Goal: Transaction & Acquisition: Subscribe to service/newsletter

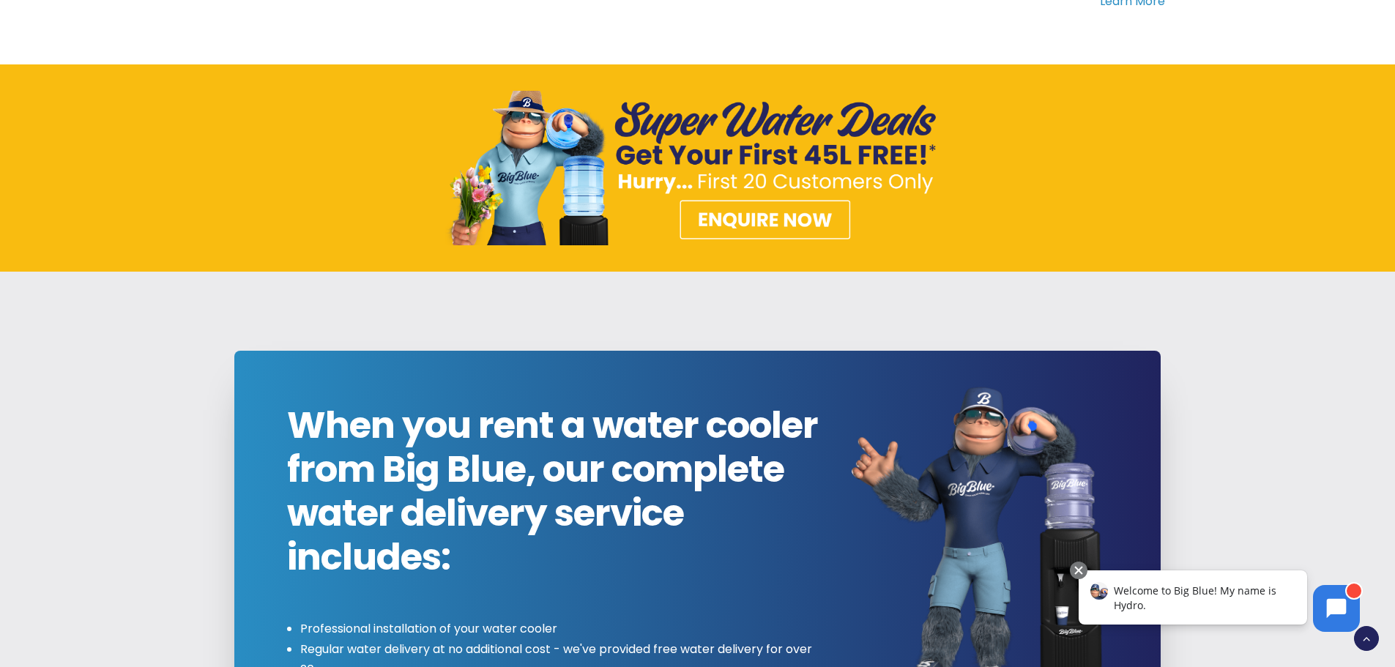
scroll to position [1172, 0]
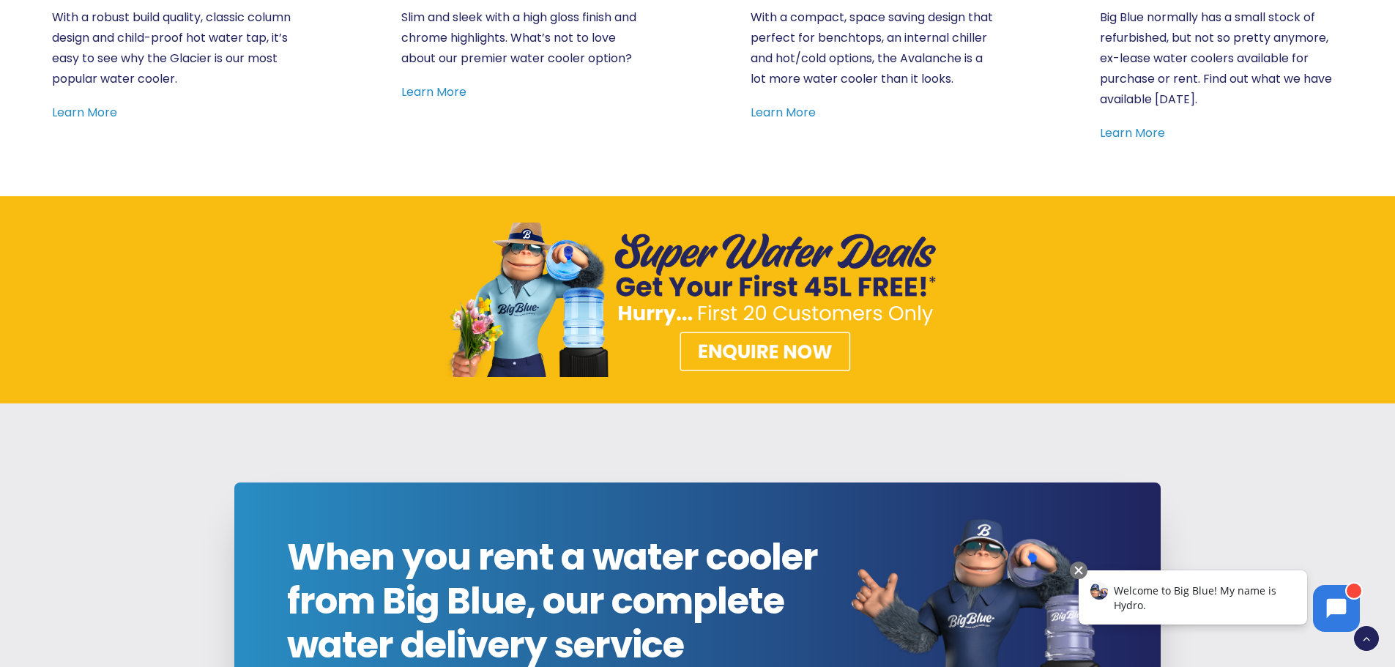
click at [773, 355] on img at bounding box center [697, 300] width 505 height 155
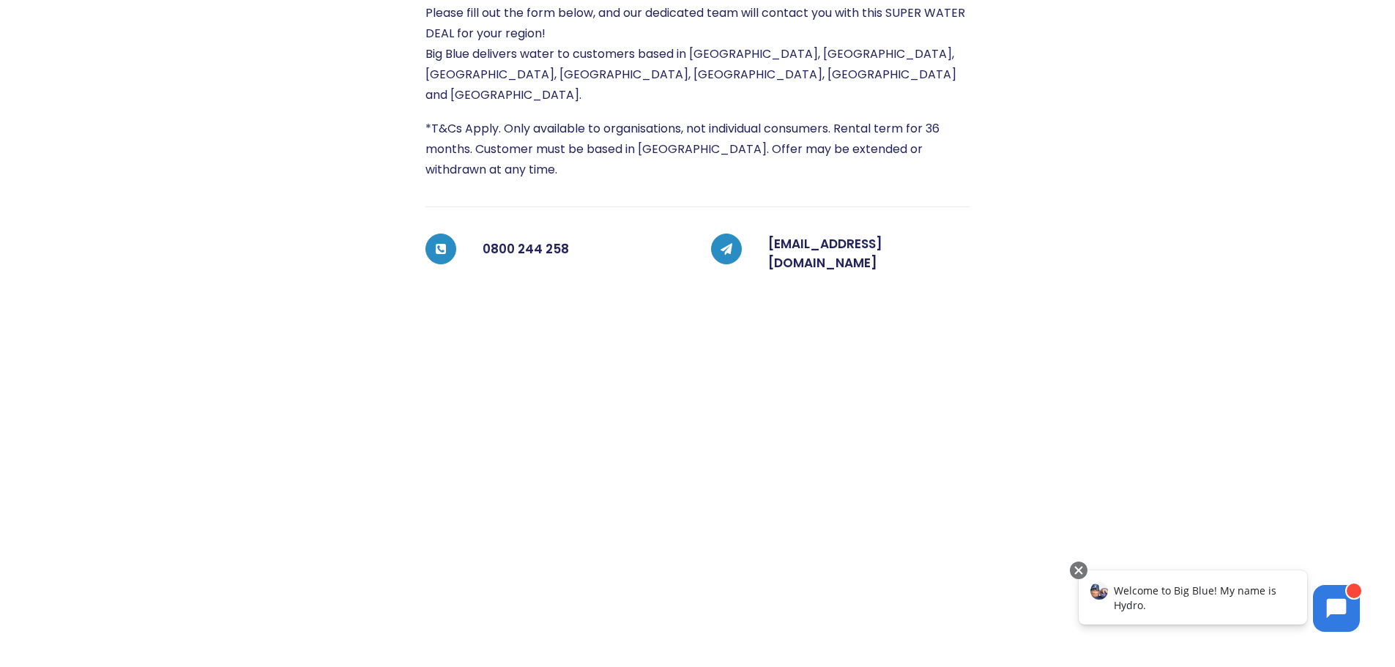
scroll to position [406, 0]
